Goal: Task Accomplishment & Management: Use online tool/utility

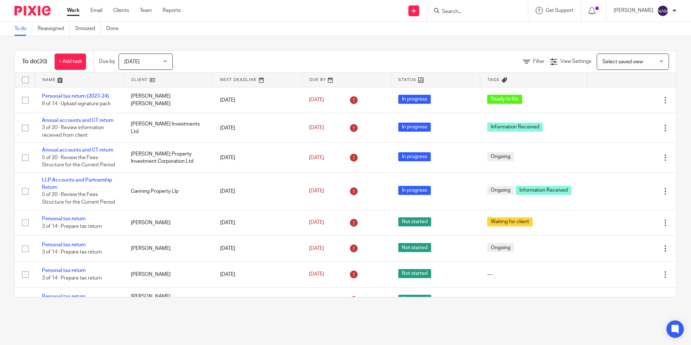
click at [156, 65] on span "[DATE]" at bounding box center [143, 61] width 38 height 15
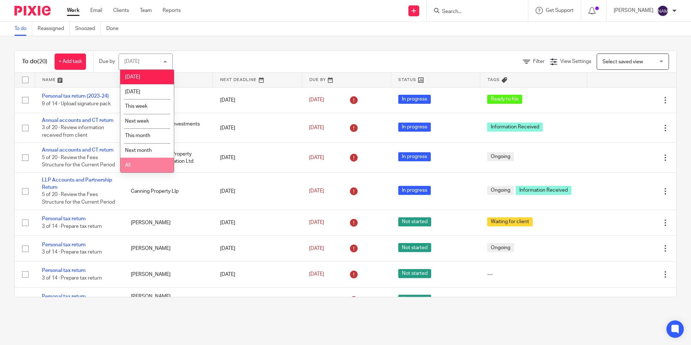
click at [141, 164] on li "All" at bounding box center [146, 165] width 53 height 15
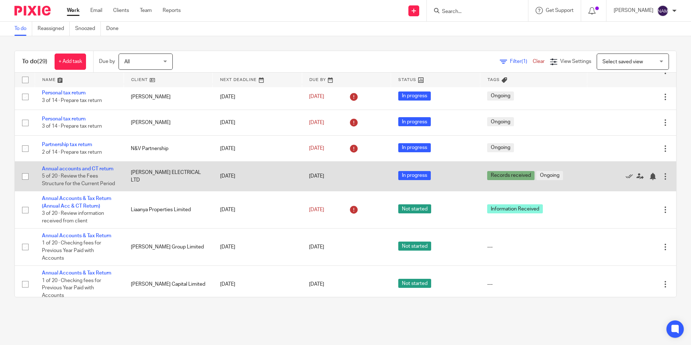
scroll to position [631, 0]
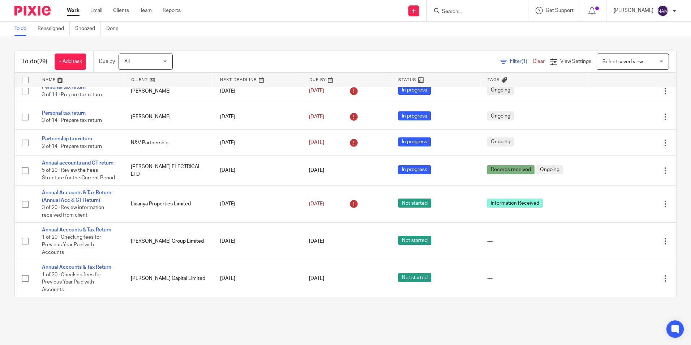
drag, startPoint x: 207, startPoint y: 313, endPoint x: 2, endPoint y: 221, distance: 224.9
click at [2, 221] on main "To do Reassigned Snoozed Done To do (29) + Add task Due by All All [DATE] [DATE…" at bounding box center [345, 172] width 691 height 345
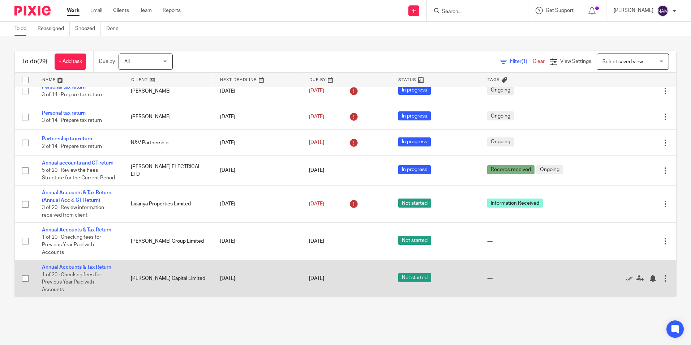
drag, startPoint x: 11, startPoint y: 224, endPoint x: 183, endPoint y: 292, distance: 184.8
click at [176, 271] on div "To do (29) + Add task Due by All All [DATE] [DATE] This week Next week This mon…" at bounding box center [345, 173] width 691 height 275
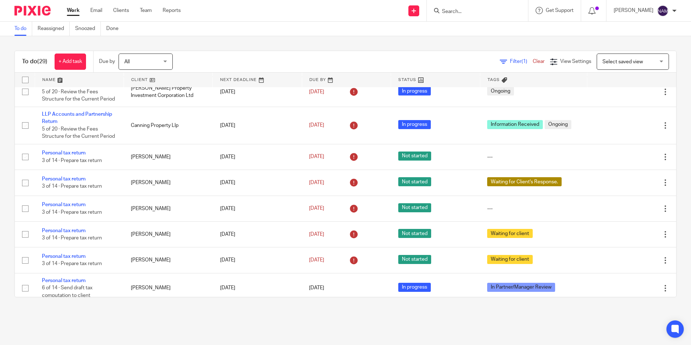
scroll to position [0, 0]
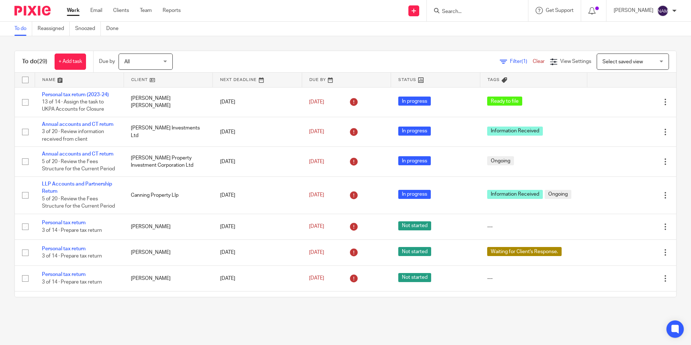
click at [284, 39] on div "To do (29) + Add task Due by All All [DATE] [DATE] This week Next week This mon…" at bounding box center [345, 173] width 691 height 275
